Goal: Information Seeking & Learning: Learn about a topic

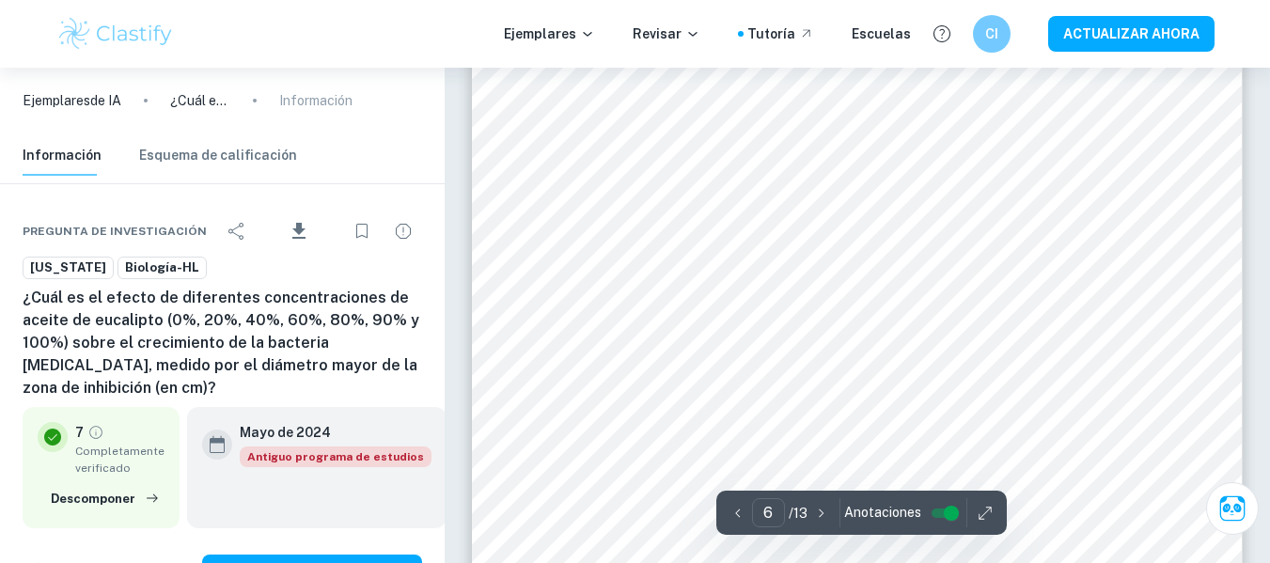
scroll to position [112, 0]
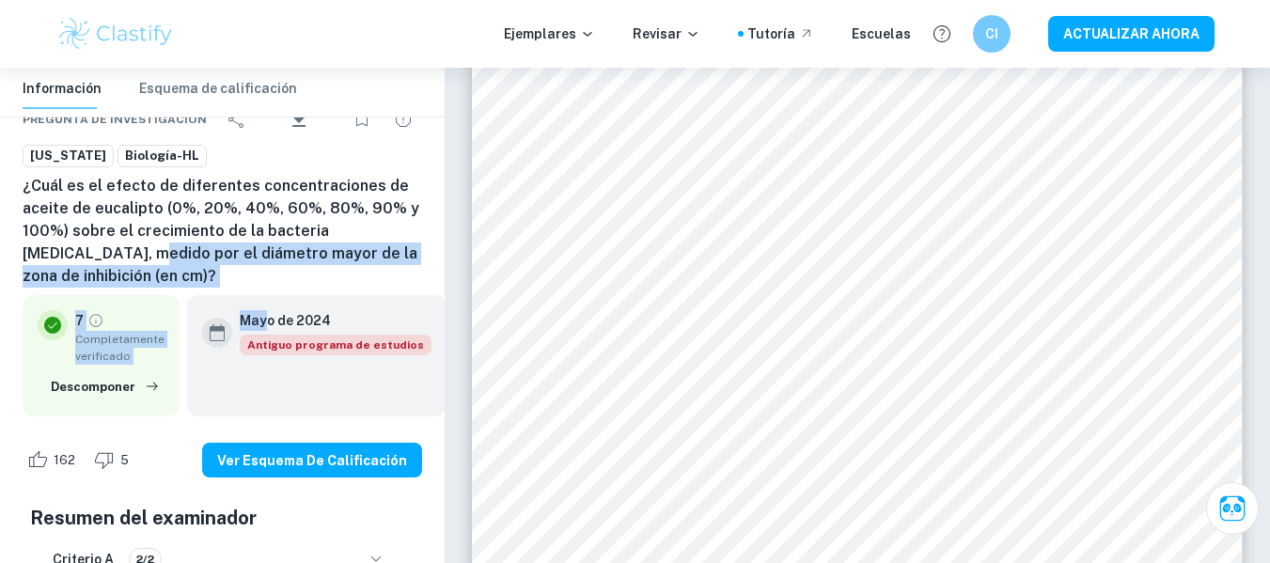
drag, startPoint x: 301, startPoint y: 413, endPoint x: 159, endPoint y: 356, distance: 153.0
click at [159, 356] on div "Pregunta de investigación Descargar Iowa Biología-HL ¿Cuál es el efecto de dife…" at bounding box center [222, 557] width 445 height 970
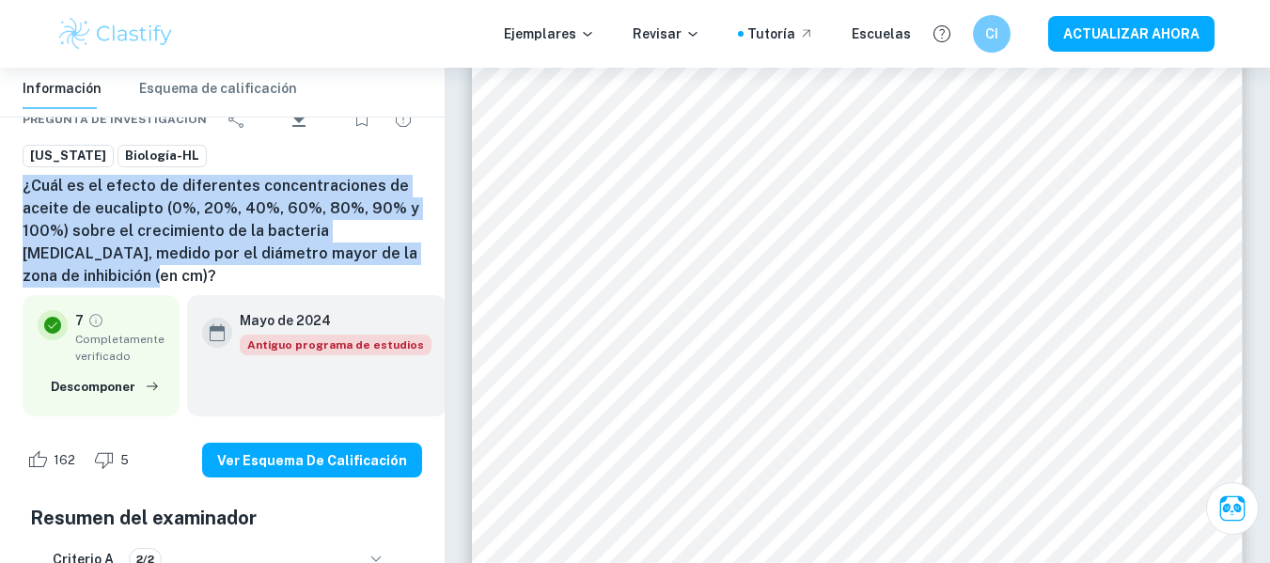
drag, startPoint x: 21, startPoint y: 236, endPoint x: 289, endPoint y: 398, distance: 313.6
click at [289, 398] on div "Pregunta de investigación Descargar Iowa Biología-HL ¿Cuál es el efecto de dife…" at bounding box center [222, 557] width 445 height 970
copy font "¿Cuál es el efecto de diferentes concentraciones de aceite de eucalipto (0%, 20…"
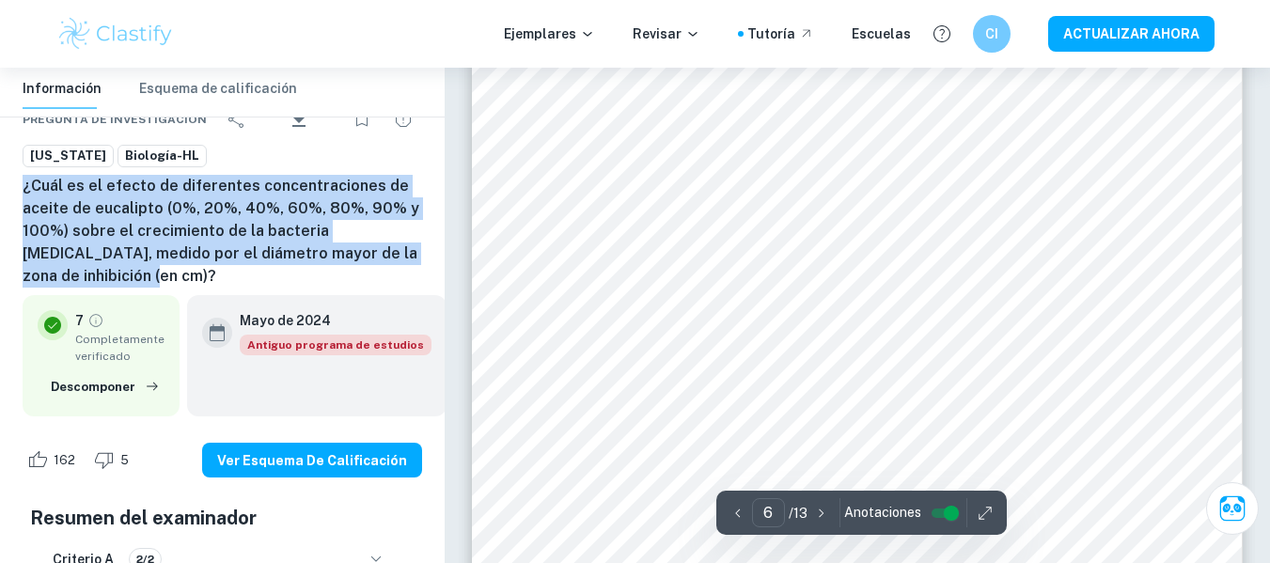
scroll to position [5934, 0]
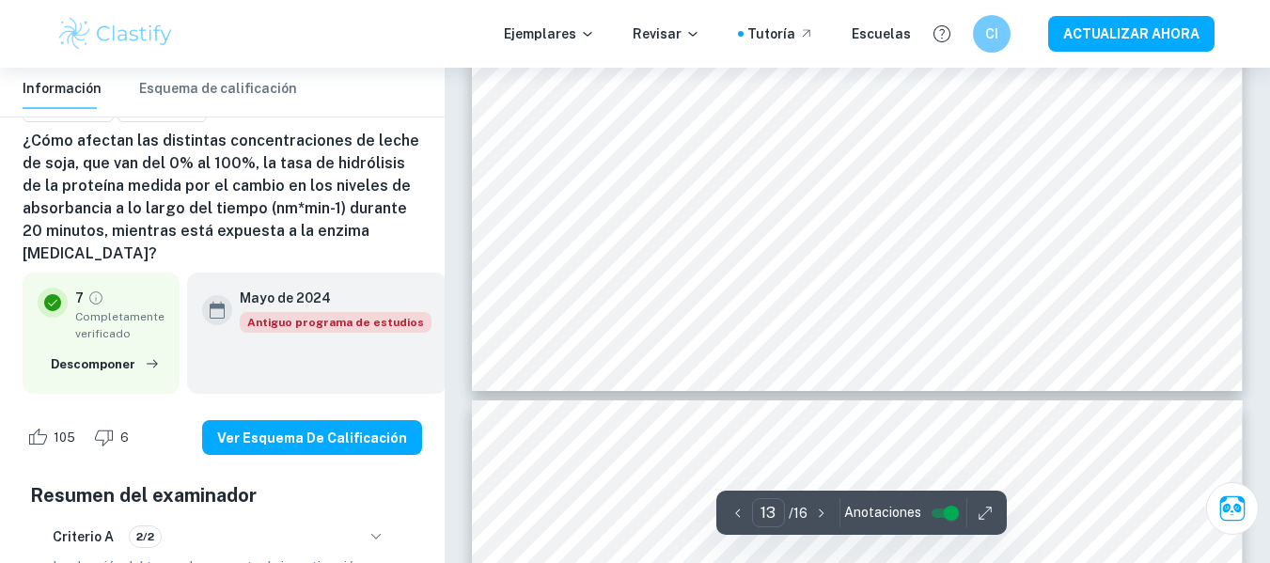
scroll to position [13146, 0]
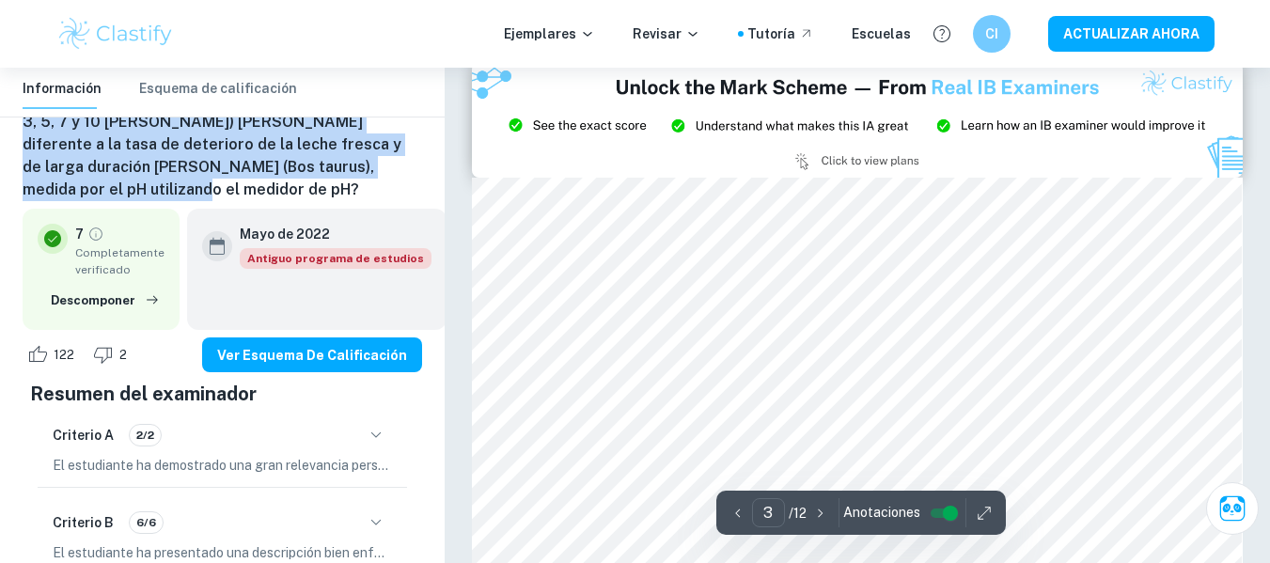
scroll to position [2114, 0]
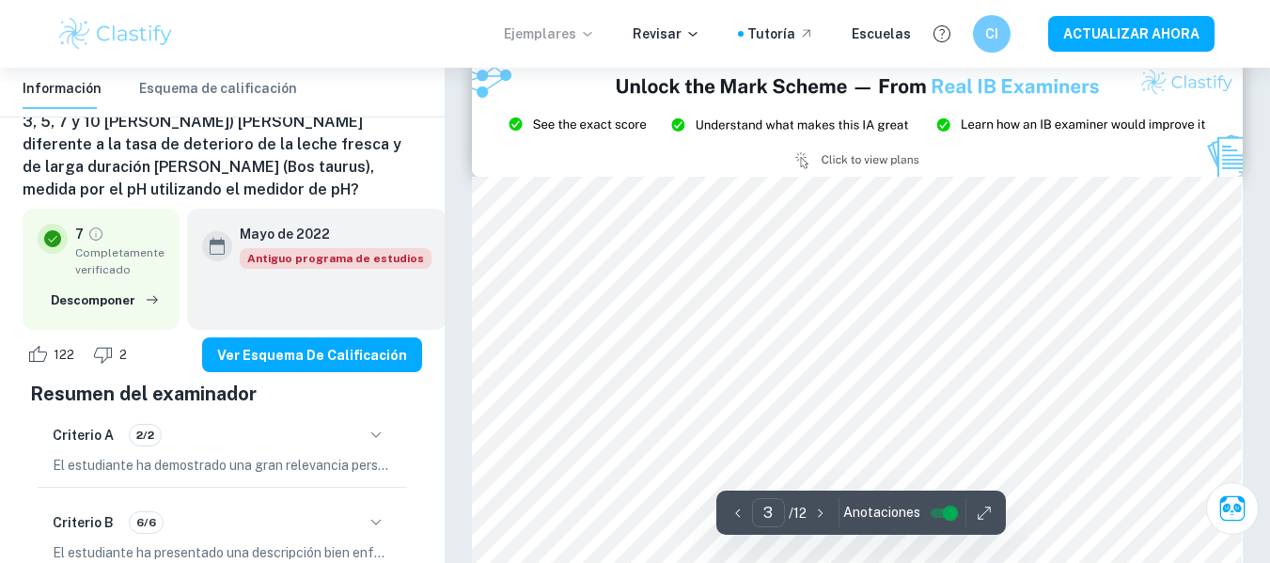
click at [504, 26] on font "Ejemplares" at bounding box center [540, 33] width 72 height 15
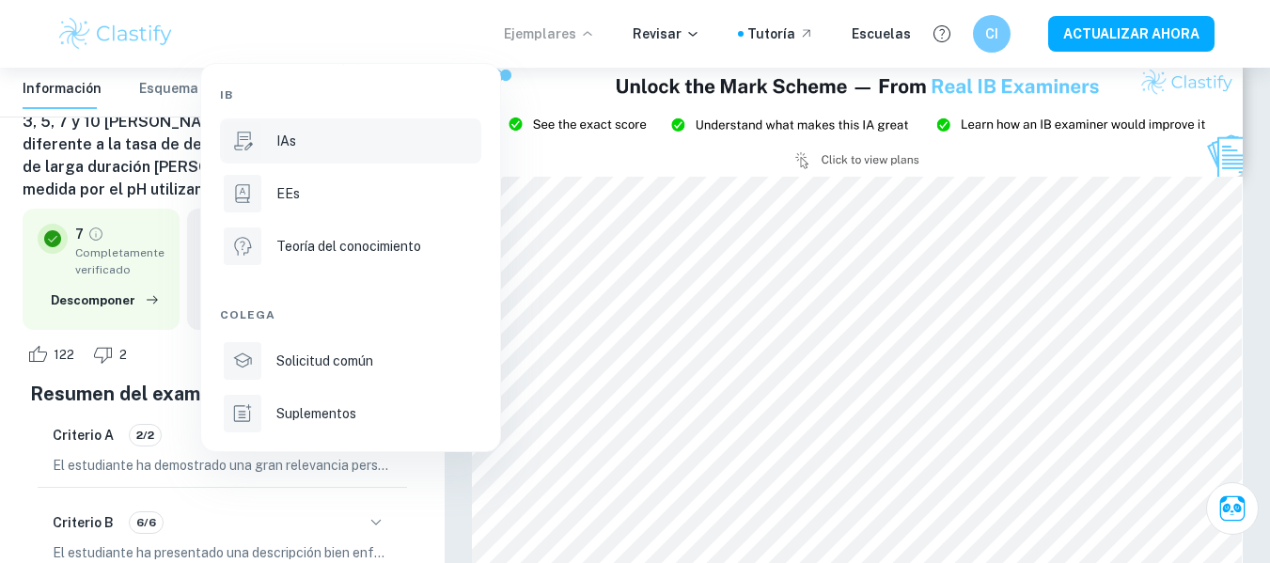
click at [320, 151] on div "IAs" at bounding box center [376, 141] width 201 height 21
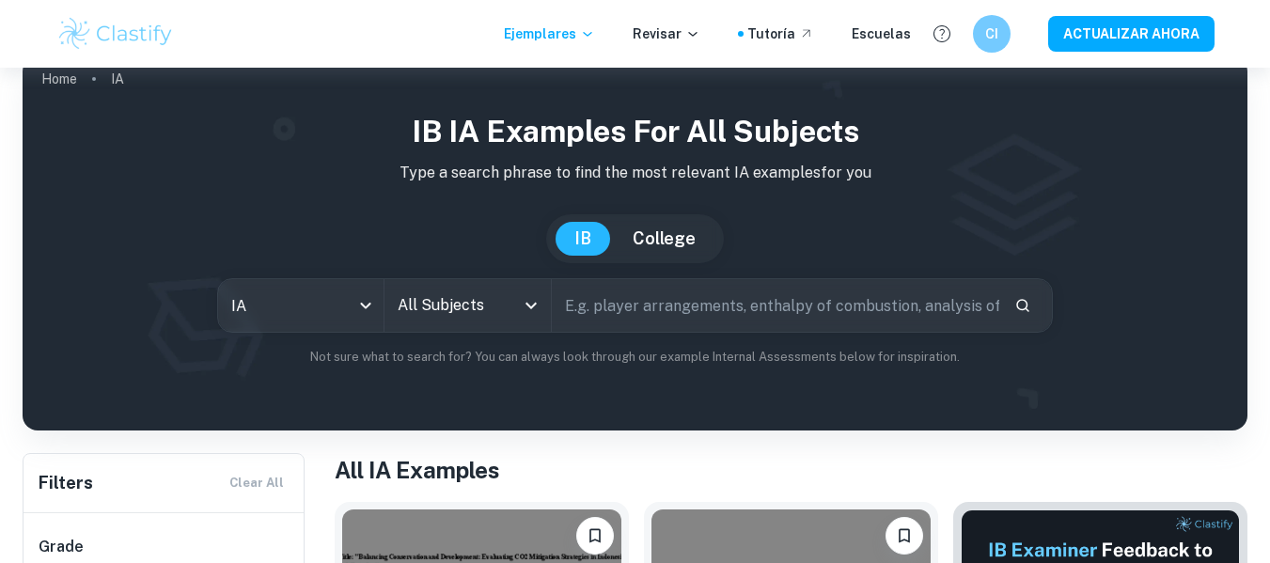
scroll to position [84, 0]
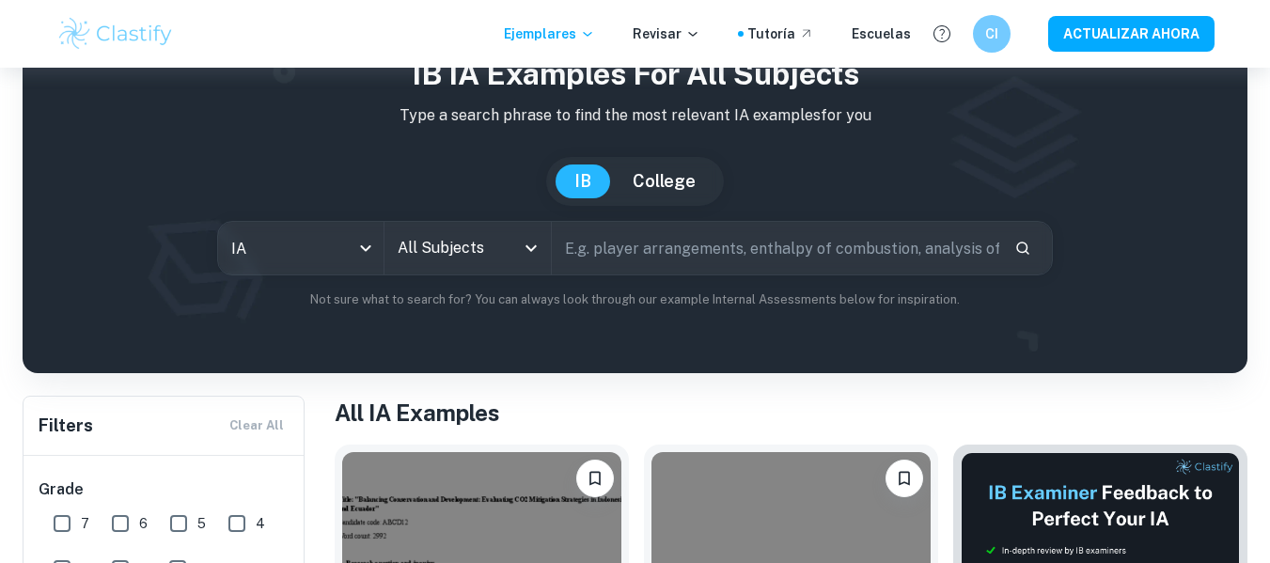
click at [520, 259] on icon "Open" at bounding box center [531, 248] width 23 height 23
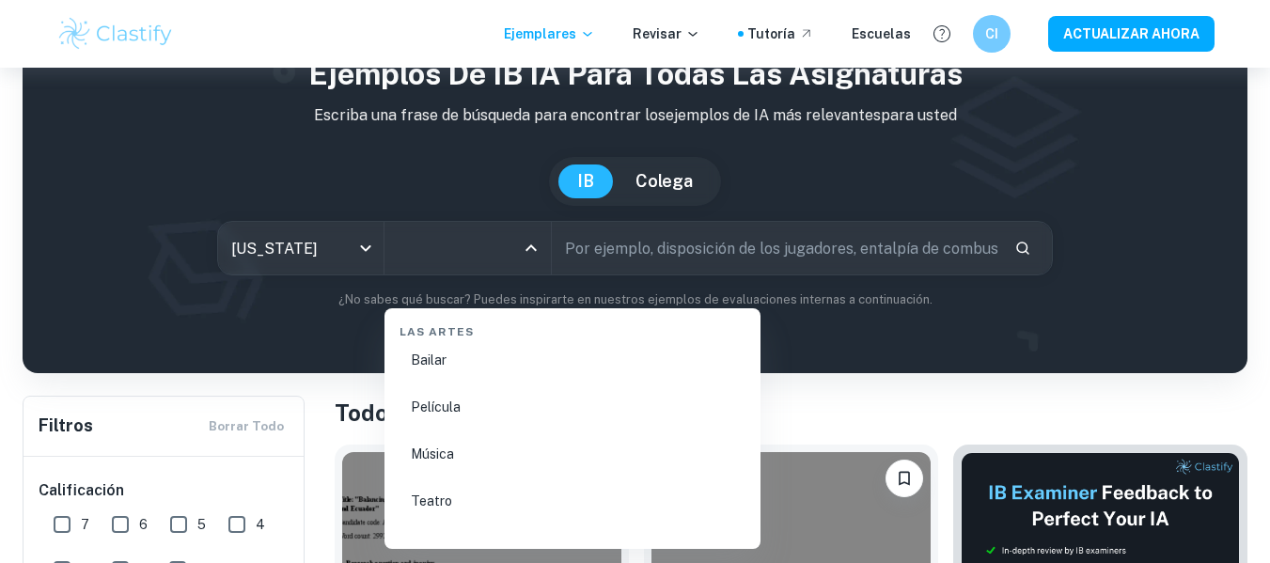
scroll to position [3437, 0]
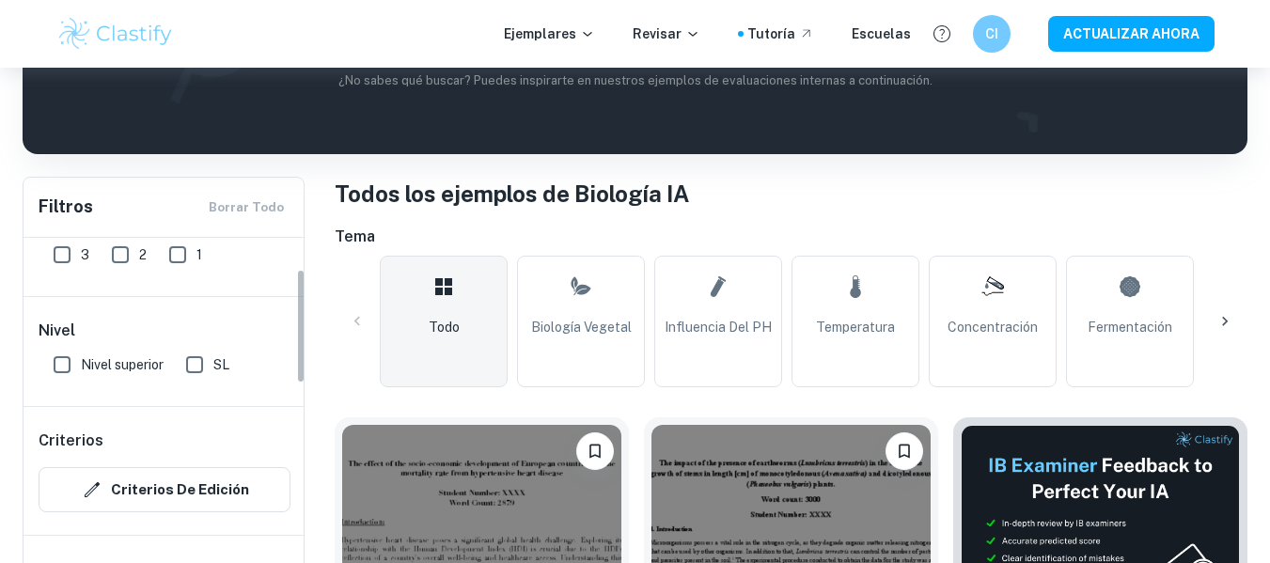
scroll to position [303, 0]
click at [213, 383] on input "SL" at bounding box center [195, 365] width 38 height 38
checkbox input "true"
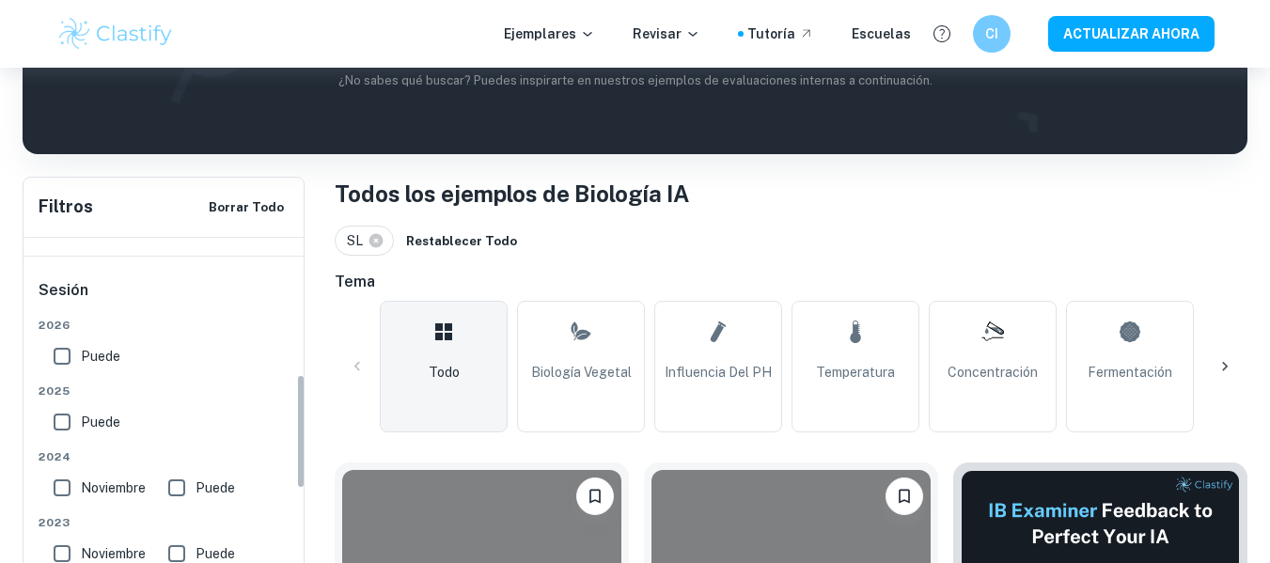
scroll to position [406, 0]
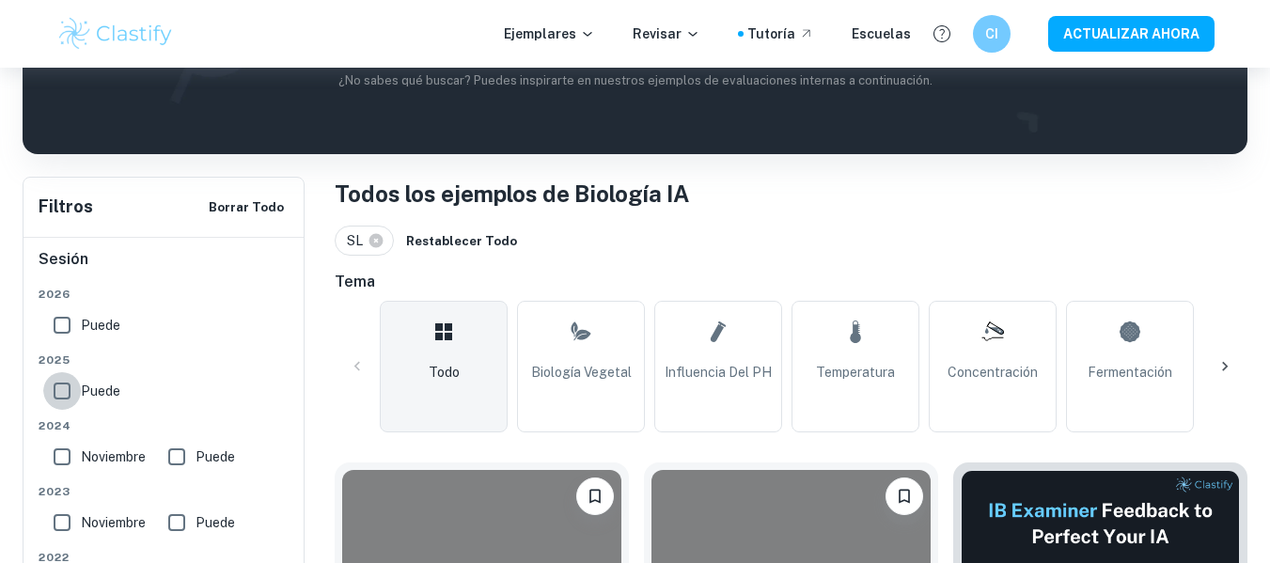
click at [58, 410] on input "Puede" at bounding box center [62, 391] width 38 height 38
checkbox input "true"
click at [64, 344] on input "Puede" at bounding box center [62, 325] width 38 height 38
checkbox input "true"
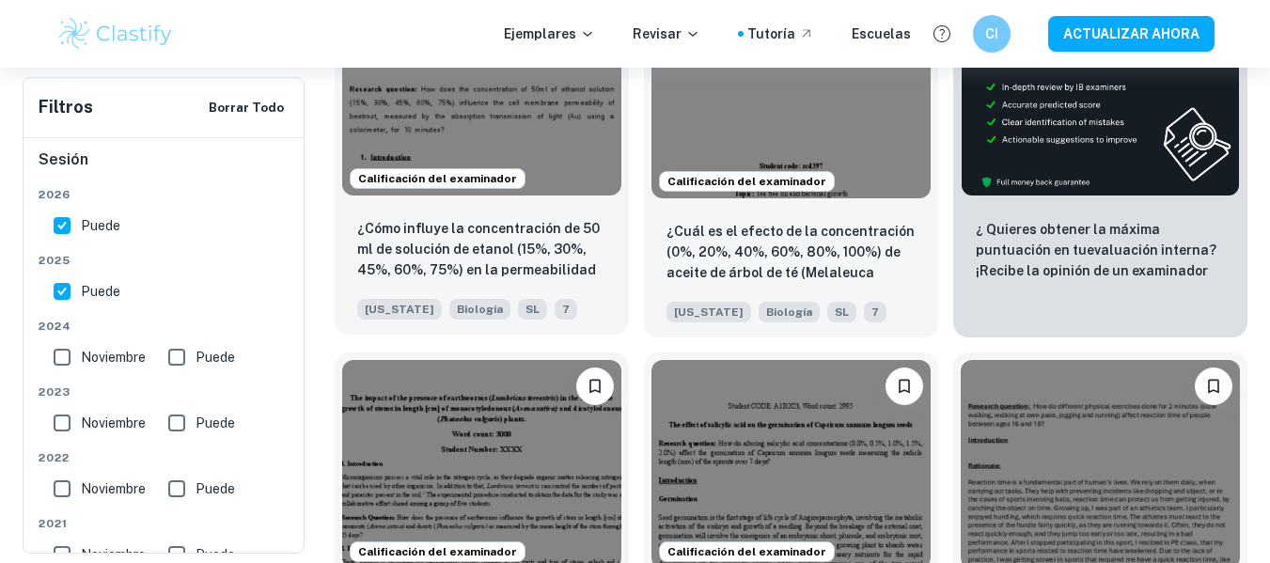
scroll to position [722, 0]
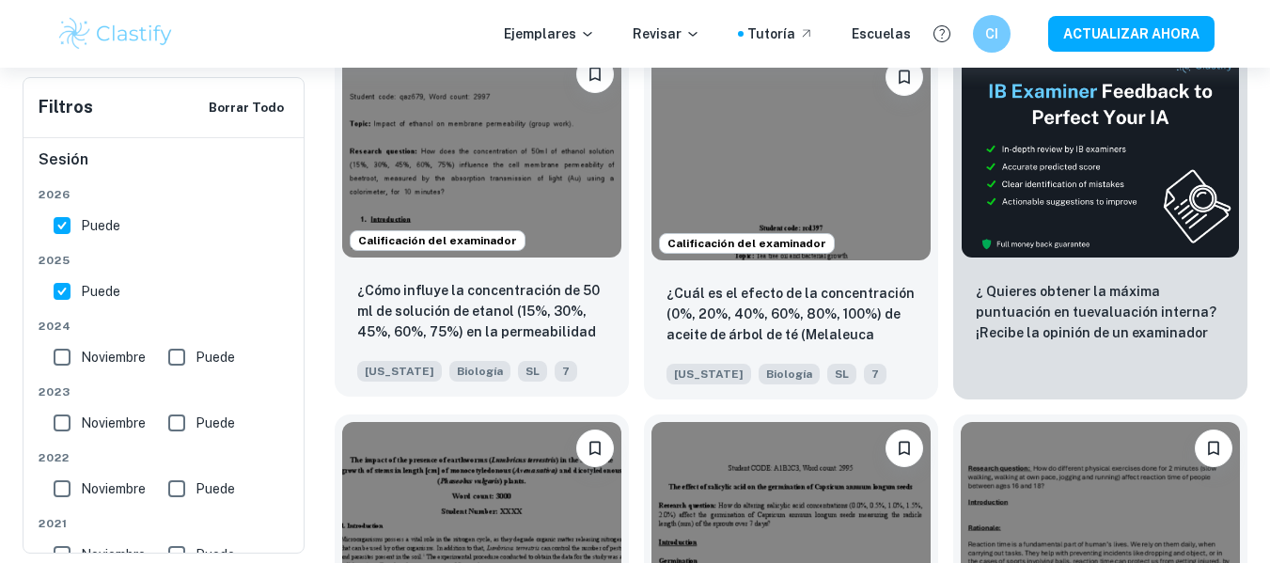
drag, startPoint x: 531, startPoint y: 251, endPoint x: 506, endPoint y: 251, distance: 25.4
click at [506, 251] on img at bounding box center [481, 153] width 279 height 210
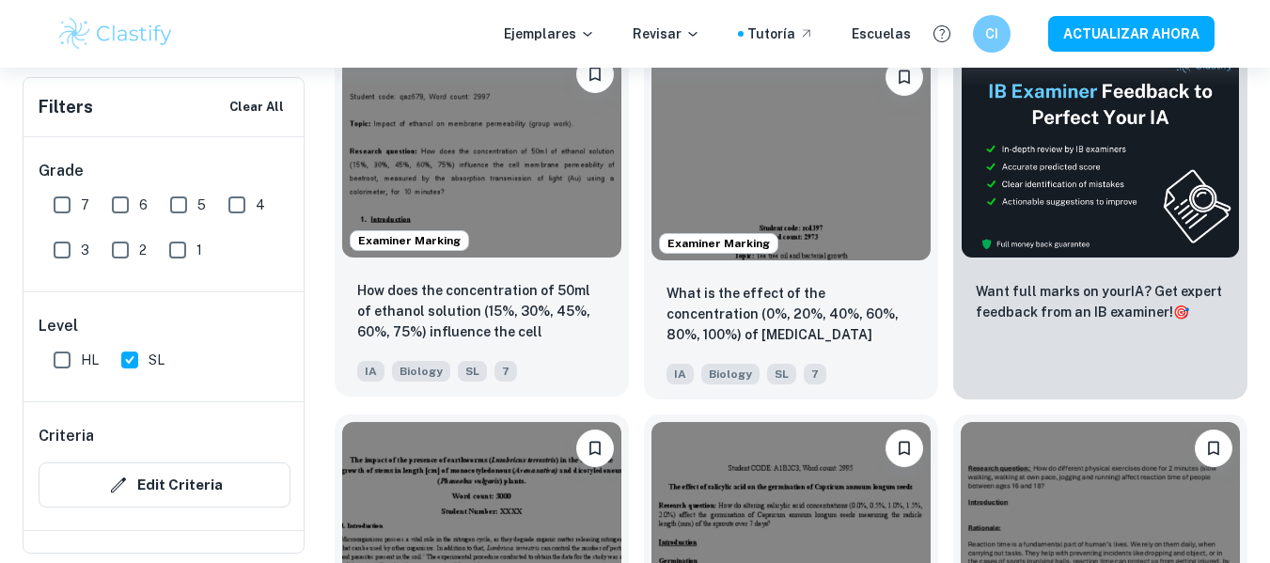
scroll to position [723, 0]
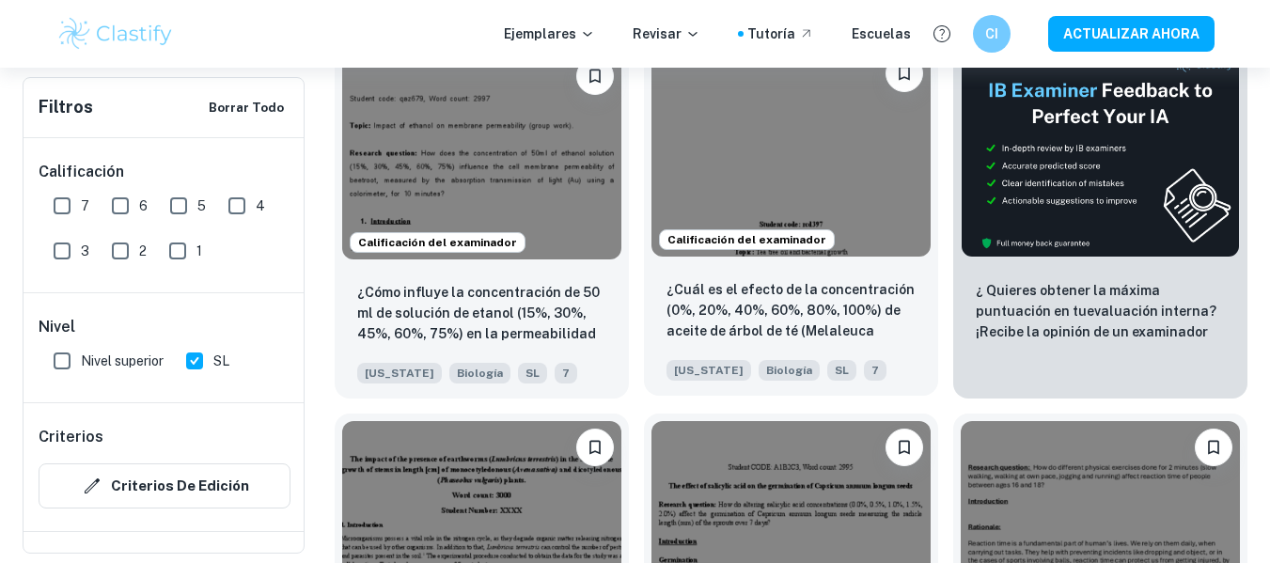
click at [771, 243] on img at bounding box center [790, 152] width 279 height 210
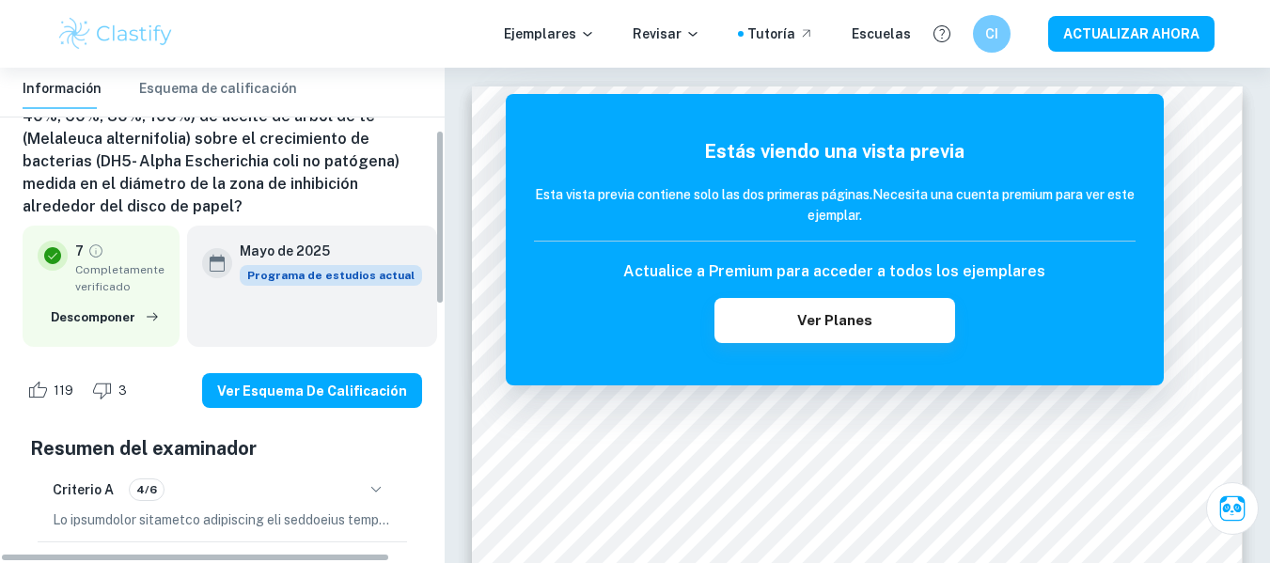
scroll to position [178, 0]
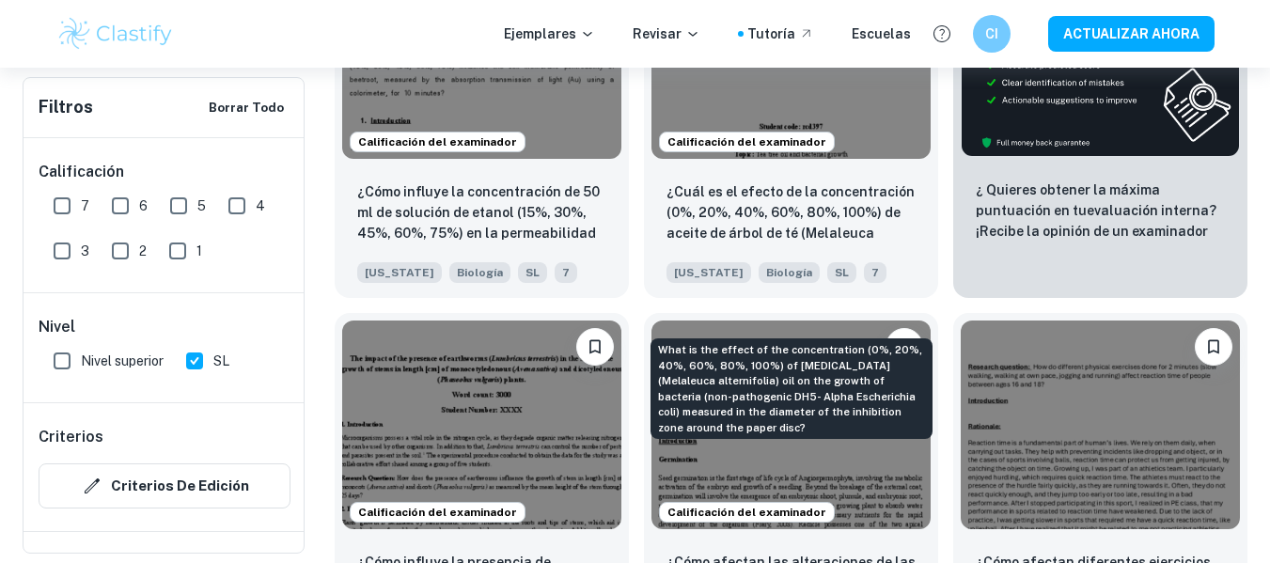
scroll to position [750, 0]
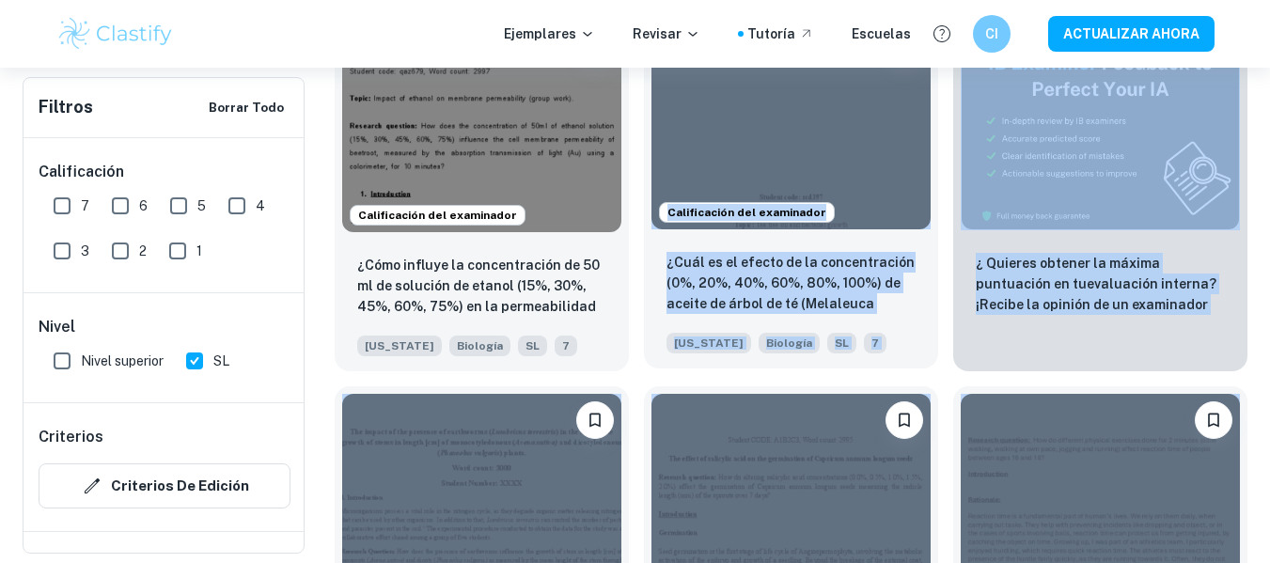
drag, startPoint x: 741, startPoint y: 300, endPoint x: 696, endPoint y: 253, distance: 65.1
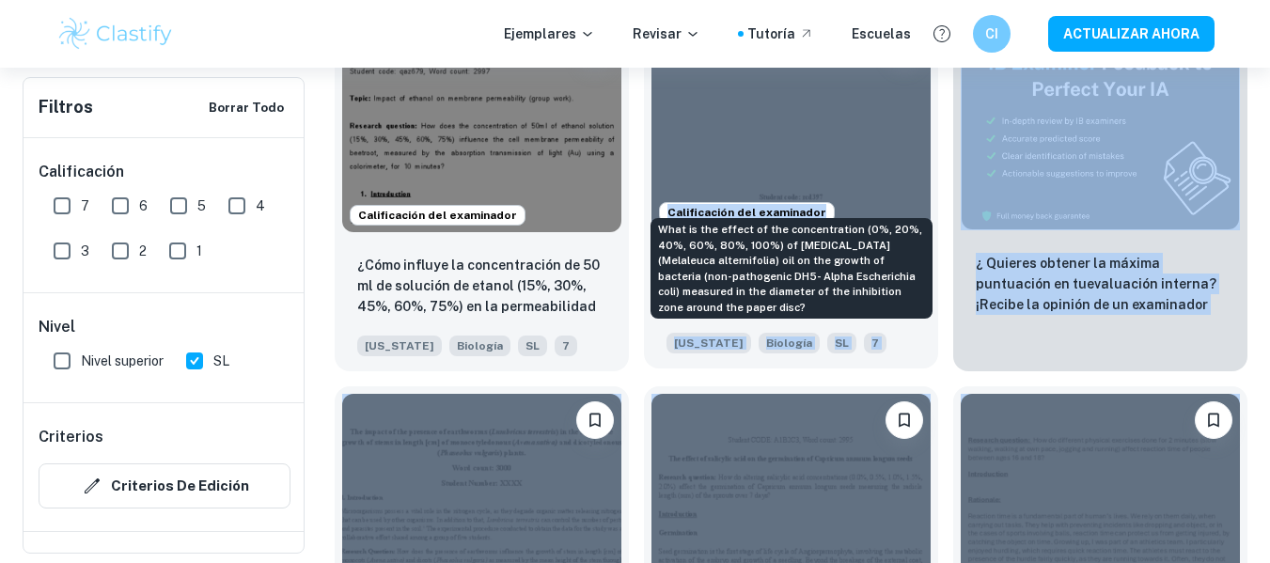
click at [790, 381] on font "¿Cuál es el efecto de la concentración (0%, 20%, 40%, 60%, 80%, 100%) de aceite…" at bounding box center [790, 335] width 249 height 160
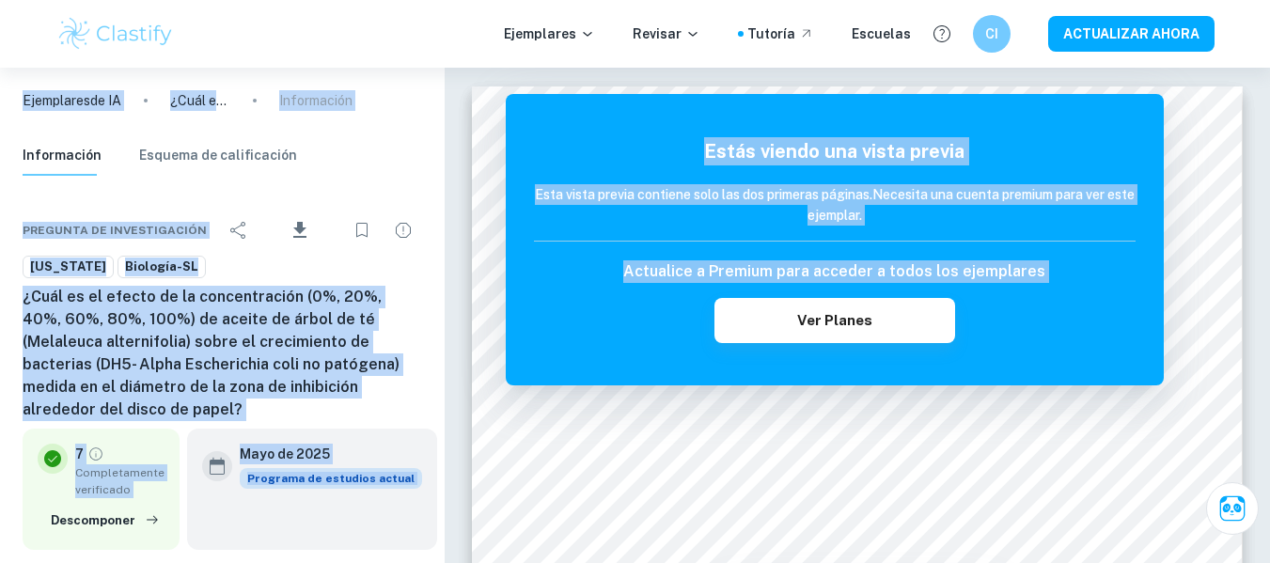
click at [379, 400] on h6 "¿Cuál es el efecto de la concentración (0%, 20%, 40%, 60%, 80%, 100%) de aceite…" at bounding box center [222, 353] width 399 height 135
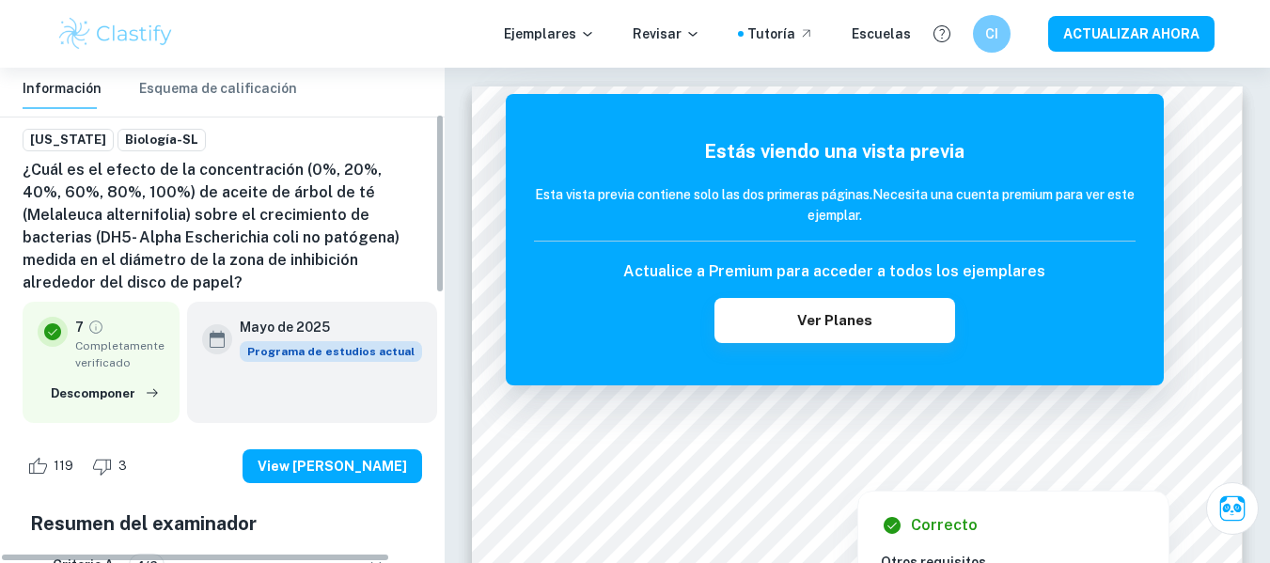
scroll to position [129, 0]
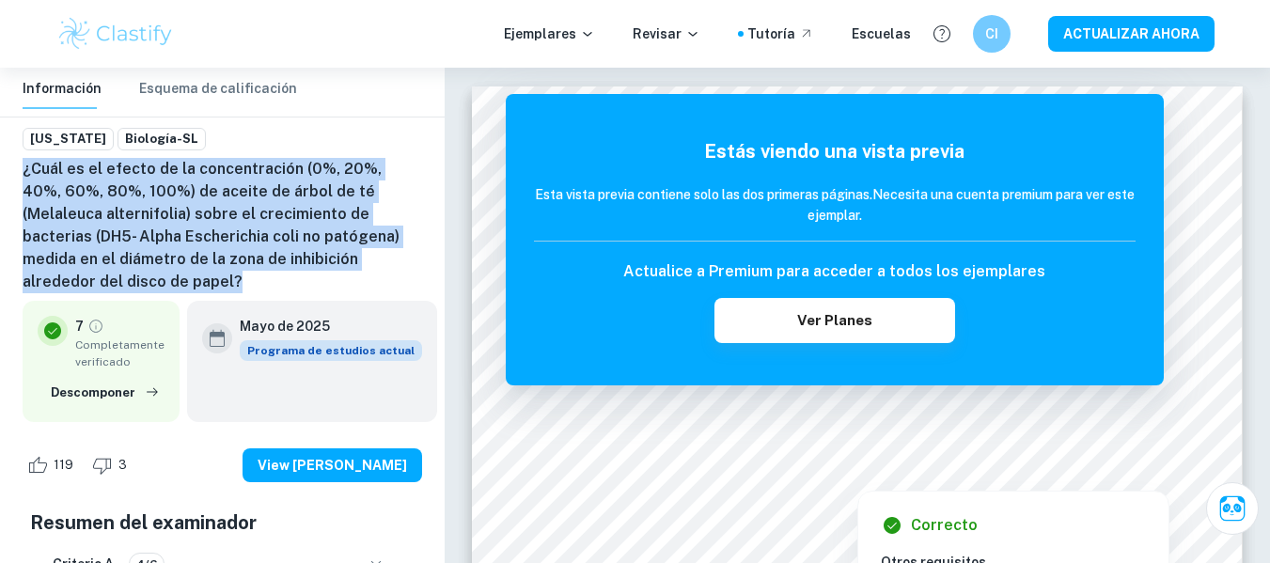
drag, startPoint x: 17, startPoint y: 228, endPoint x: 211, endPoint y: 430, distance: 279.8
click at [211, 430] on div "Pregunta de investigación Download Iowa Biología-SL ¿Cuál es el efecto de la co…" at bounding box center [222, 550] width 445 height 991
copy font "¿Cuál es el efecto de la concentración (0%, 20%, 40%, 60%, 80%, 100%) de aceite…"
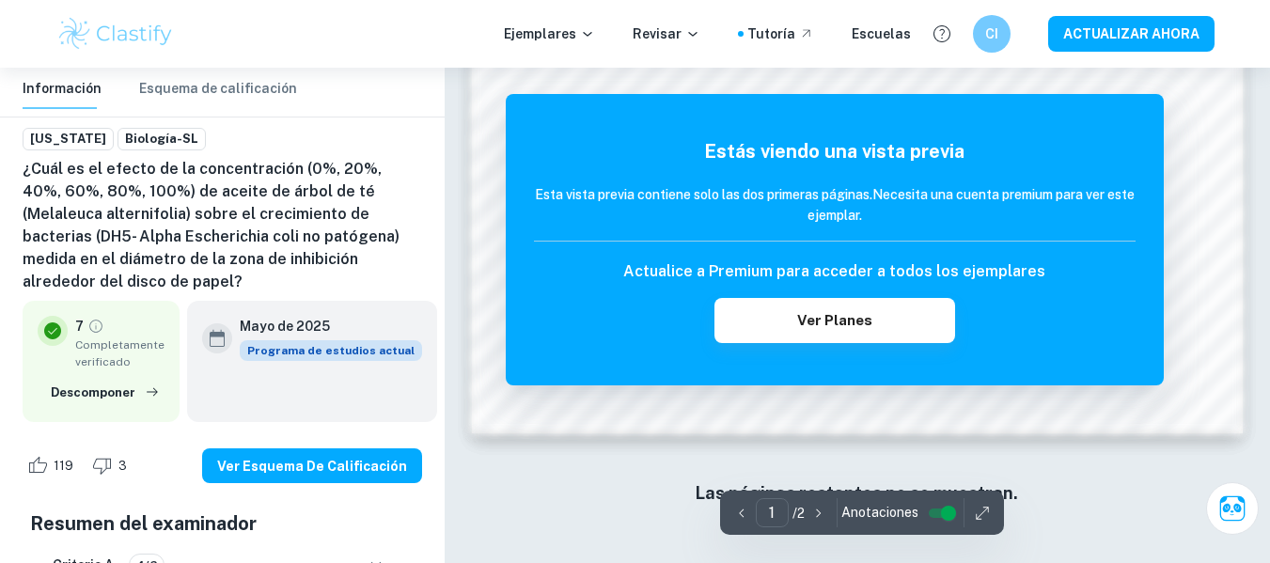
scroll to position [0, 0]
click at [951, 507] on input "revisado" at bounding box center [948, 513] width 68 height 23
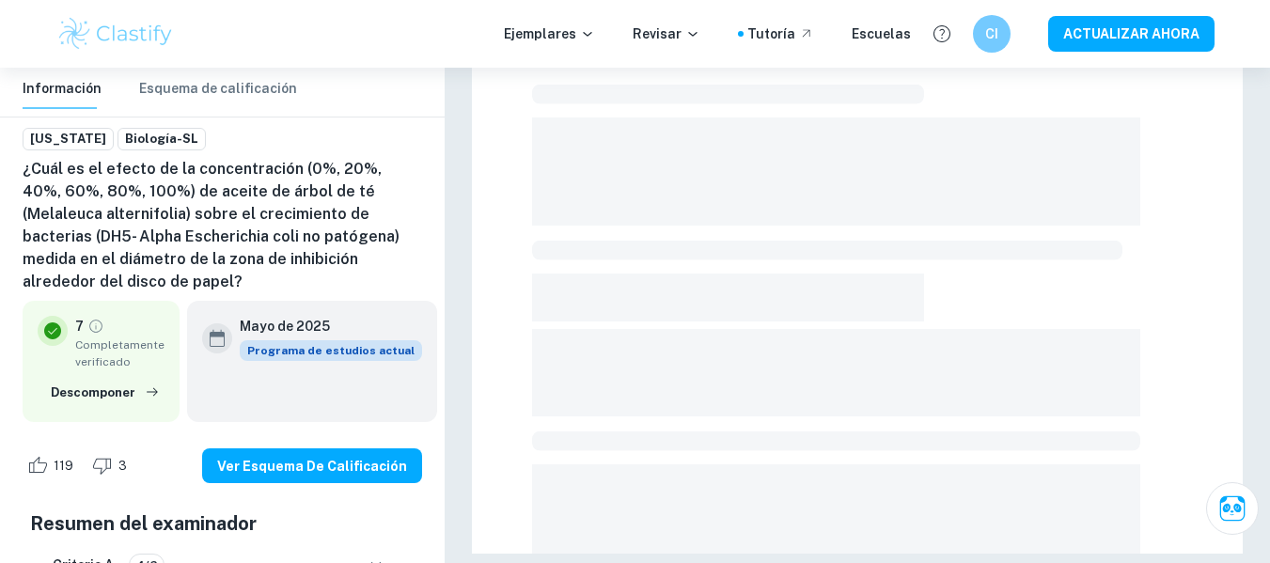
click at [945, 505] on span at bounding box center [836, 523] width 608 height 118
